Goal: Task Accomplishment & Management: Manage account settings

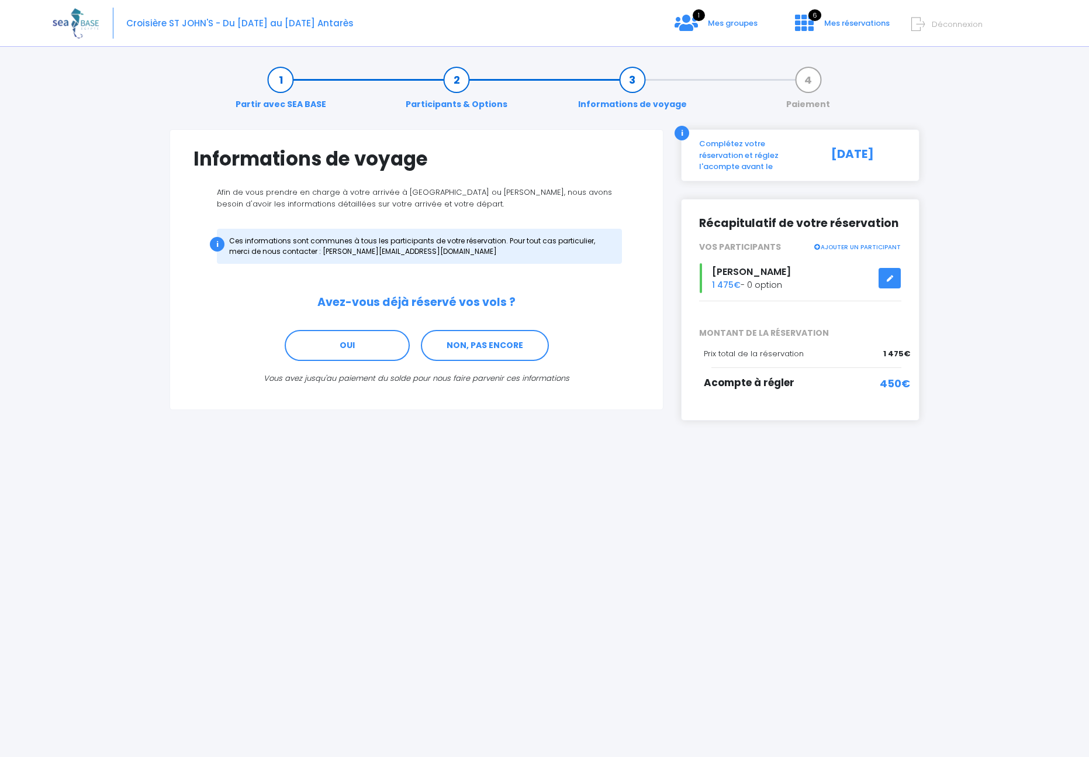
click at [147, 25] on span "Croisière ST JOHN'S - Du [DATE] au [DATE] Antarès" at bounding box center [239, 23] width 227 height 12
click at [279, 30] on div "Croisière ST JOHN'S - Du [DATE] au [DATE] Antarès 1 Mes groupes 6 Déconnexion" at bounding box center [536, 23] width 967 height 47
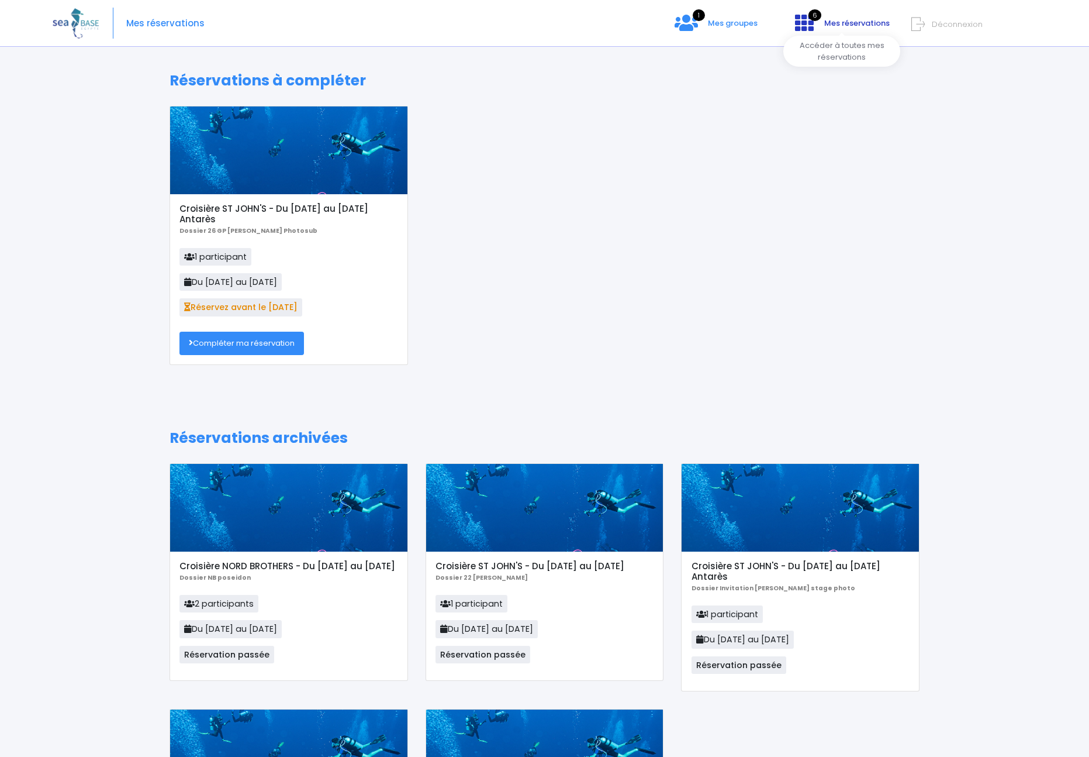
click at [825, 18] on span "Mes réservations" at bounding box center [857, 23] width 65 height 11
click at [810, 23] on icon at bounding box center [804, 22] width 19 height 19
click at [717, 26] on span "Mes groupes" at bounding box center [733, 23] width 50 height 11
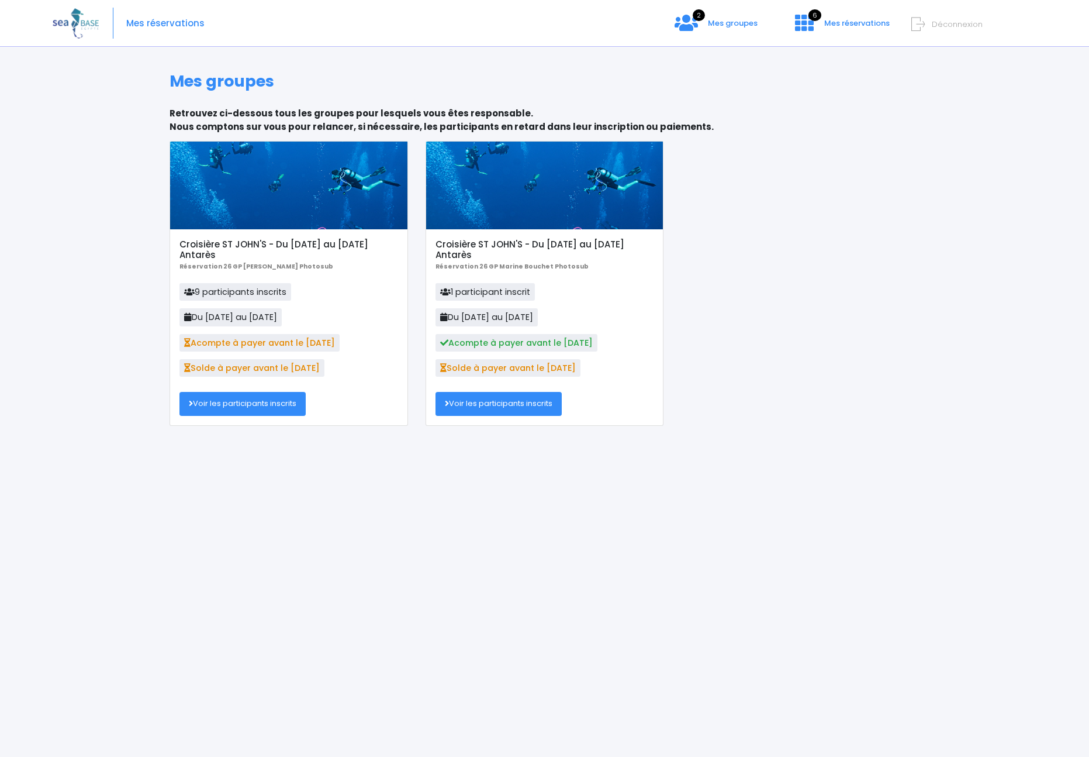
click at [464, 291] on span "1 participant inscrit" at bounding box center [485, 292] width 99 height 18
click at [471, 408] on link "Voir les participants inscrits" at bounding box center [499, 403] width 126 height 23
click at [267, 406] on link "Voir les participants inscrits" at bounding box center [243, 403] width 126 height 23
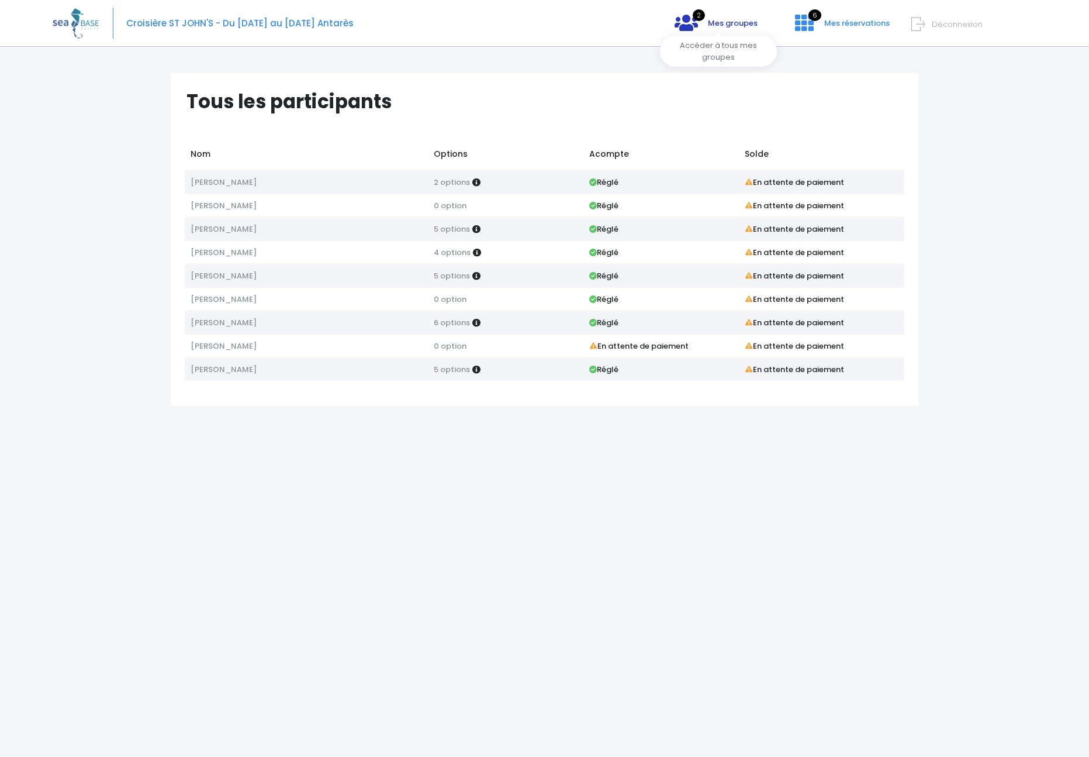
click at [692, 21] on icon at bounding box center [686, 22] width 23 height 19
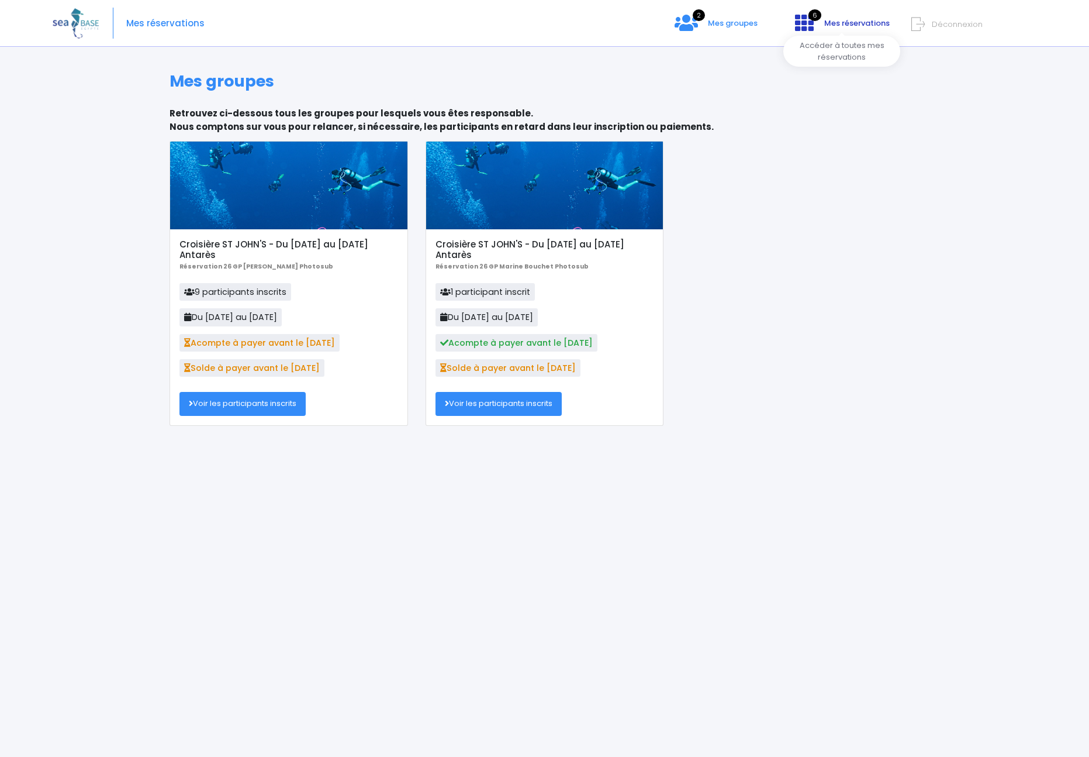
click at [812, 20] on icon at bounding box center [804, 22] width 19 height 19
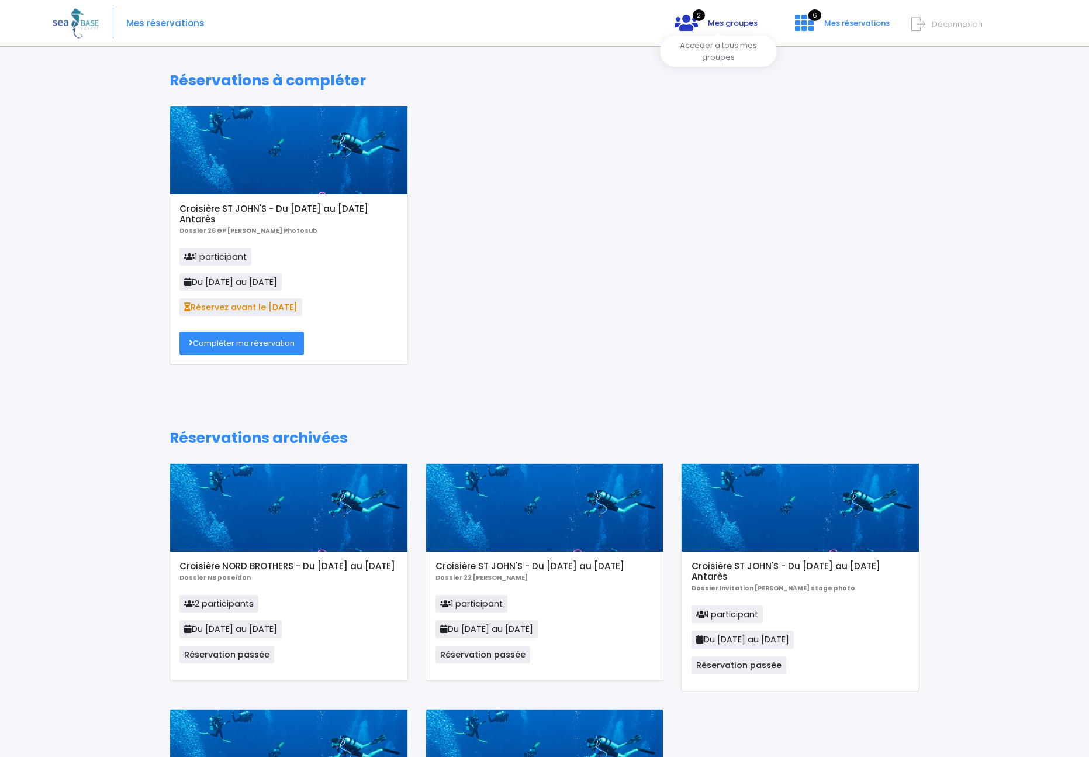
click at [746, 25] on span "Mes groupes" at bounding box center [733, 23] width 50 height 11
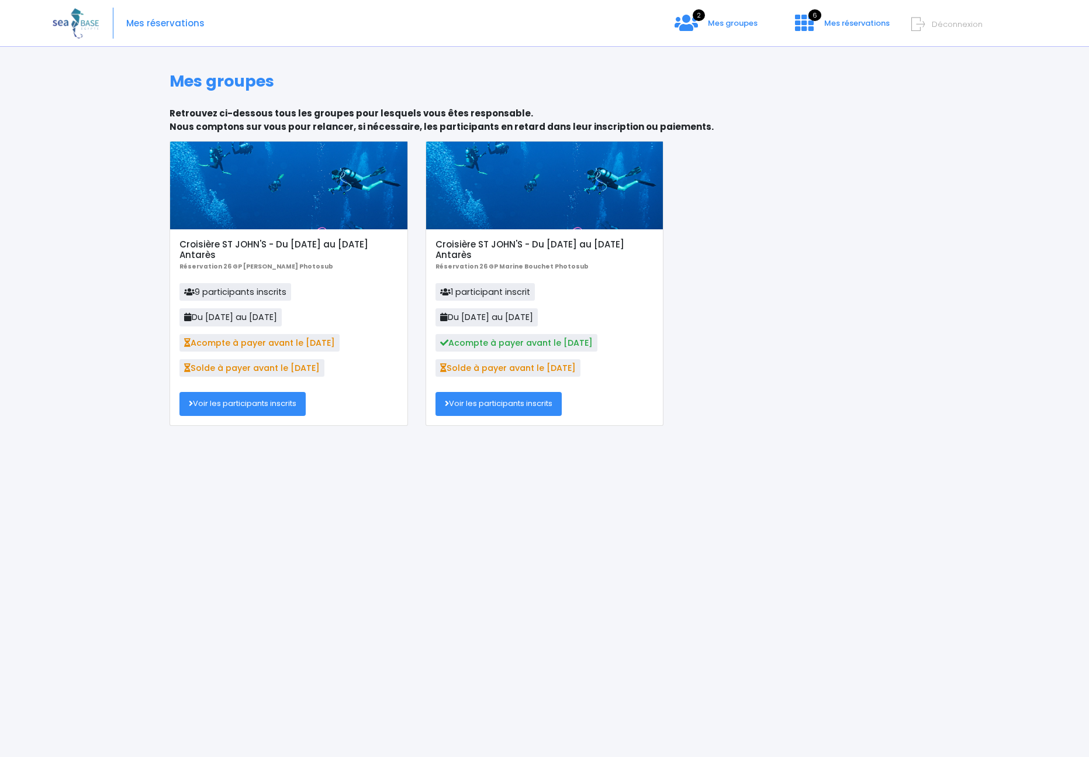
click at [227, 406] on link "Voir les participants inscrits" at bounding box center [243, 403] width 126 height 23
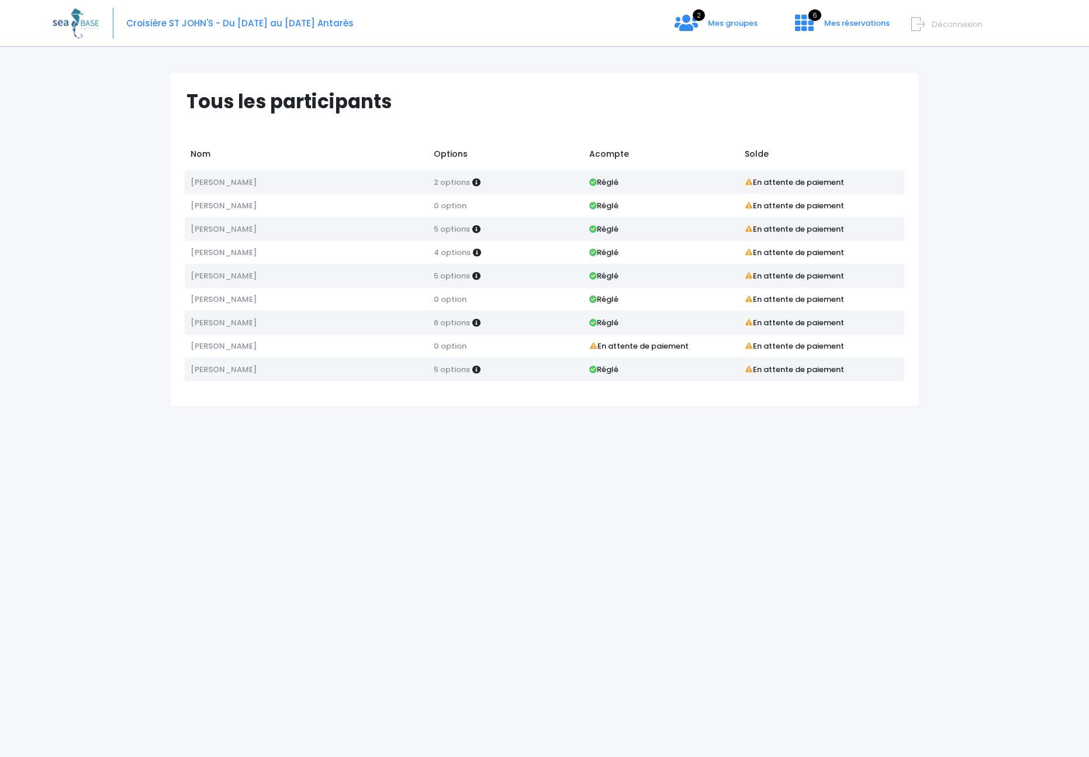
click at [708, 20] on div "Croisière ST JOHN'S - Du [DATE] au [DATE] Antarès 2 Mes groupes 6 Déconnexion" at bounding box center [536, 23] width 967 height 47
click at [719, 23] on span "Mes groupes" at bounding box center [733, 23] width 50 height 11
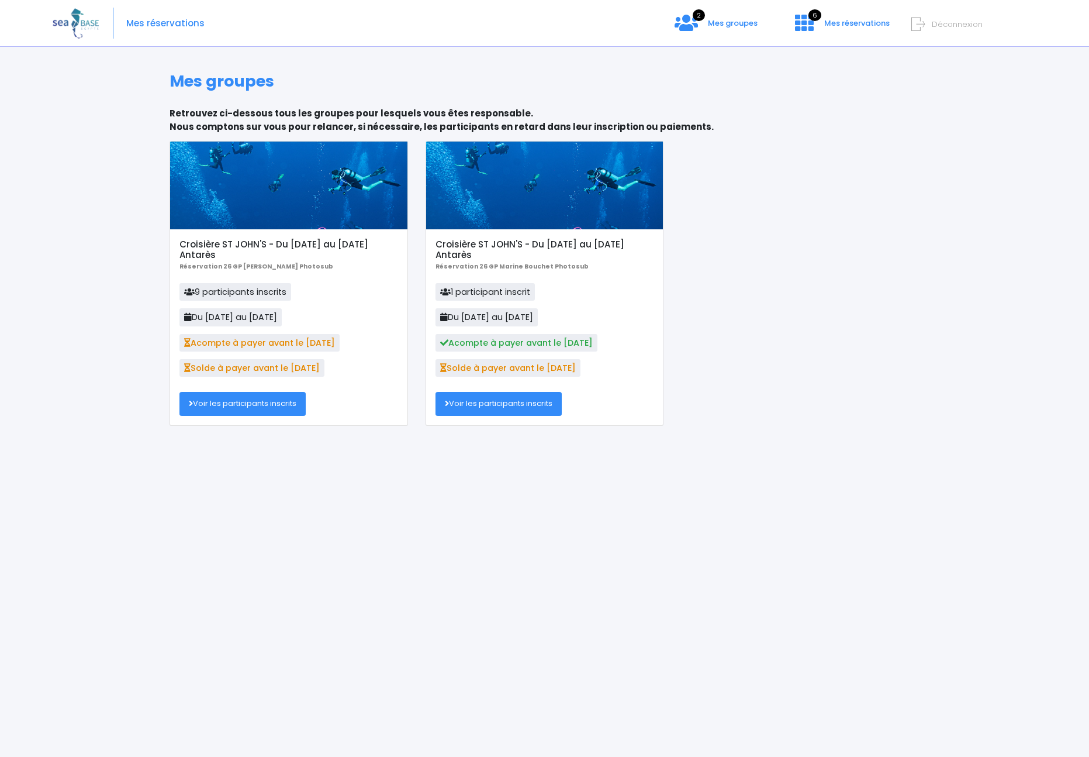
click at [278, 404] on link "Voir les participants inscrits" at bounding box center [243, 403] width 126 height 23
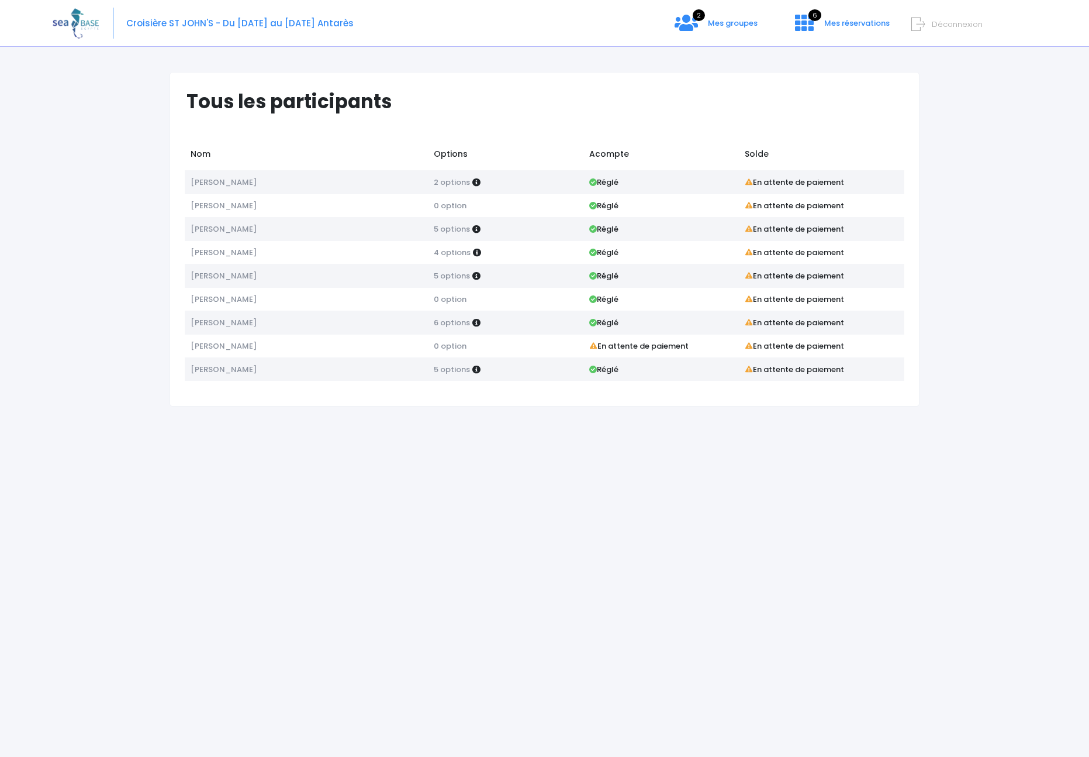
click at [445, 319] on span "6 options" at bounding box center [452, 322] width 36 height 11
click at [815, 14] on span "6" at bounding box center [815, 15] width 13 height 12
